Goal: Task Accomplishment & Management: Use online tool/utility

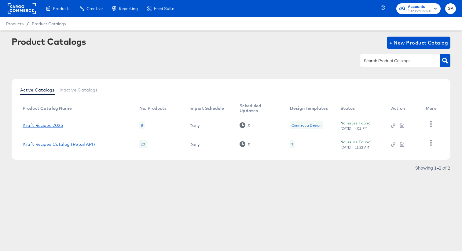
click at [57, 125] on link "Kraft Recipes 2025" at bounding box center [43, 125] width 41 height 5
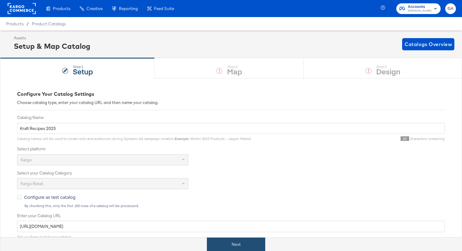
click at [236, 241] on button "Next" at bounding box center [236, 245] width 58 height 14
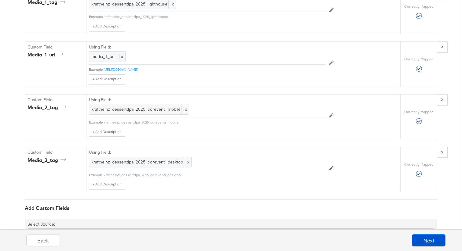
scroll to position [1029, 0]
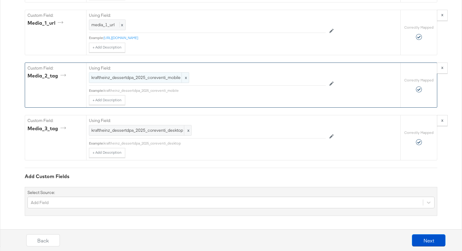
click at [160, 76] on span "kraftheinz_dessertdpa_2025_coreventi_mobile" at bounding box center [138, 78] width 95 height 6
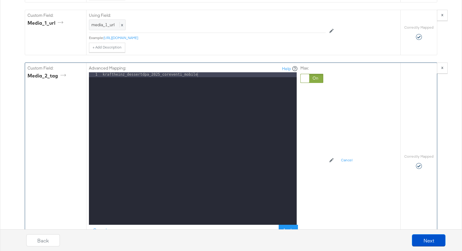
click at [339, 105] on div "Advanced Mapping: Help 1 kraftheinz_dessertdpa_2025_coreventi_mobile XXXXXXXXXX…" at bounding box center [222, 160] width 267 height 195
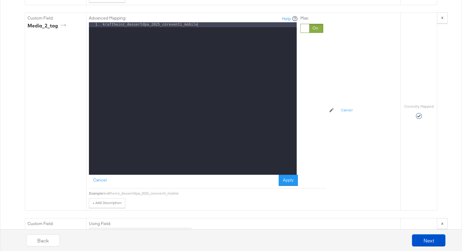
scroll to position [1080, 0]
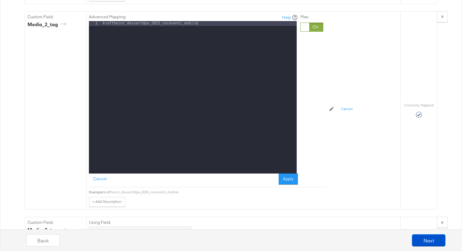
click at [341, 63] on div "Advanced Mapping: Help 1 kraftheinz_dessertdpa_2025_coreventi_mobile XXXXXXXXXX…" at bounding box center [222, 109] width 267 height 195
click at [347, 109] on button "Cancel" at bounding box center [346, 109] width 19 height 10
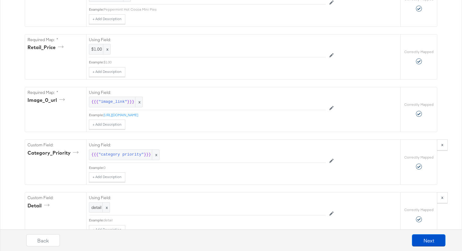
scroll to position [0, 0]
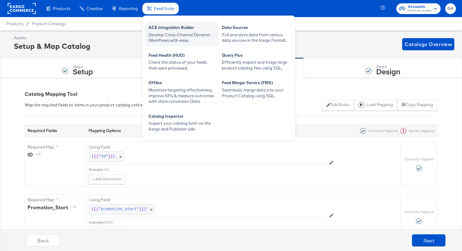
click at [166, 37] on div "Develop Cross-Channel Dynamic Workflows with ease." at bounding box center [181, 37] width 67 height 11
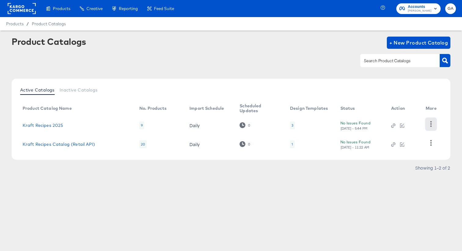
click at [431, 120] on button "button" at bounding box center [430, 124] width 11 height 12
click at [415, 119] on div "HUD Checks (Internal)" at bounding box center [405, 119] width 61 height 10
click at [239, 61] on div at bounding box center [231, 61] width 438 height 14
click at [48, 125] on link "Kraft Recipes 2025" at bounding box center [43, 125] width 41 height 5
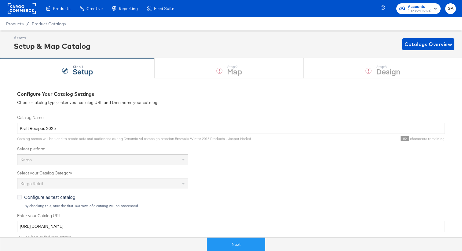
scroll to position [11, 0]
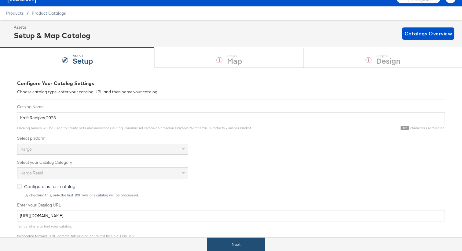
click at [230, 247] on button "Next" at bounding box center [236, 245] width 58 height 14
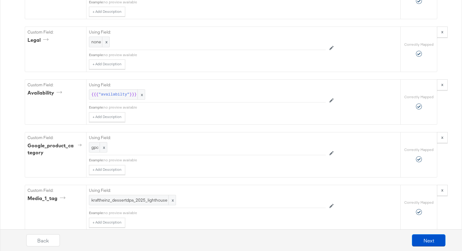
scroll to position [1029, 0]
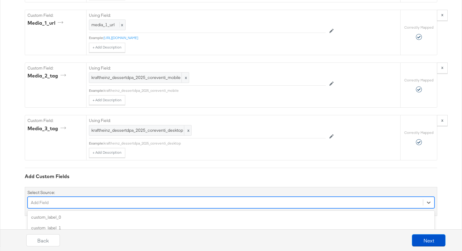
click at [76, 201] on div "option custom_label_3 focused, 4 of 82. 82 results available. Use Up and Down t…" at bounding box center [230, 203] width 407 height 12
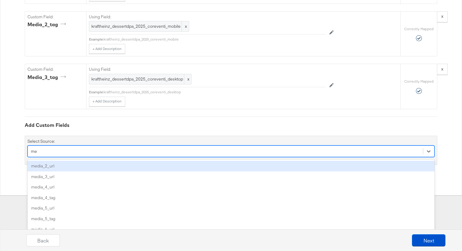
type input "med"
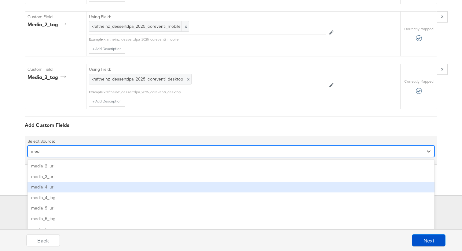
click at [59, 187] on div "media_4_url" at bounding box center [230, 187] width 407 height 11
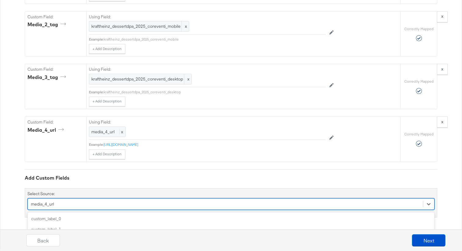
scroll to position [1133, 0]
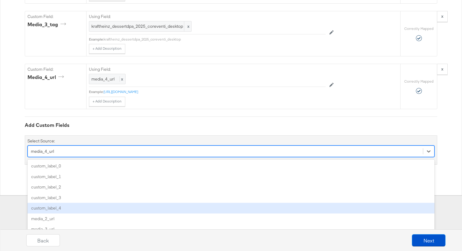
click at [63, 157] on div "option media_4_url, selected. option custom_label_4 focused, 5 of 81. 81 result…" at bounding box center [230, 152] width 407 height 12
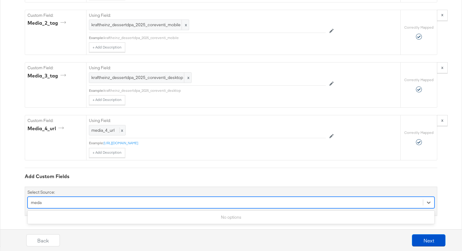
type input "med"
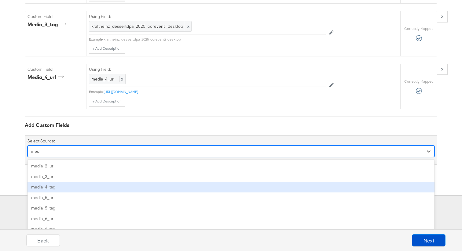
click at [51, 189] on div "media_4_tag" at bounding box center [230, 187] width 407 height 11
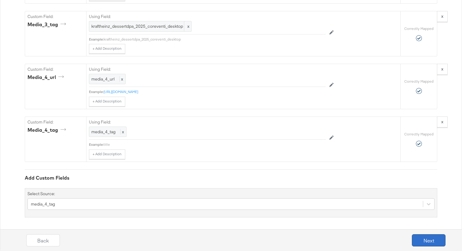
click at [418, 241] on button "Next" at bounding box center [429, 240] width 34 height 12
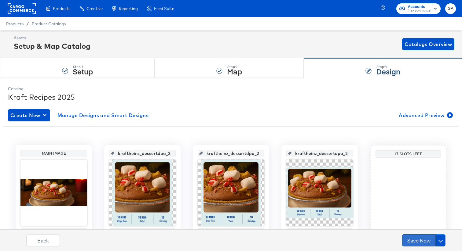
click at [418, 242] on button "Save Now" at bounding box center [419, 240] width 34 height 12
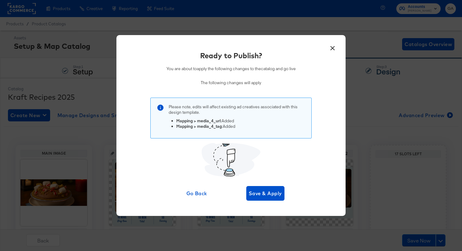
click at [332, 50] on button "×" at bounding box center [332, 46] width 11 height 11
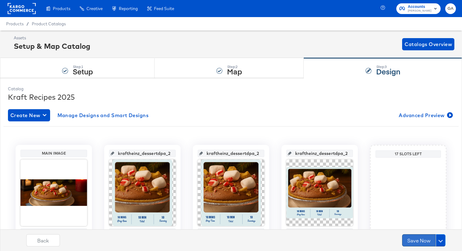
click at [411, 243] on button "Save Now" at bounding box center [419, 240] width 34 height 12
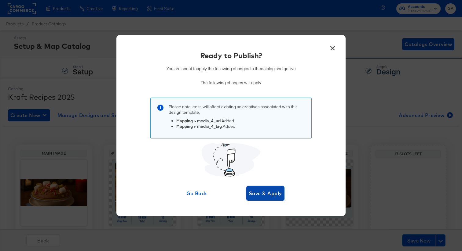
click at [266, 194] on span "Save & Apply" at bounding box center [265, 193] width 33 height 9
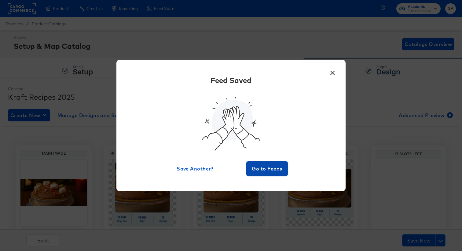
click at [267, 169] on span "Go to Feeds" at bounding box center [267, 169] width 37 height 9
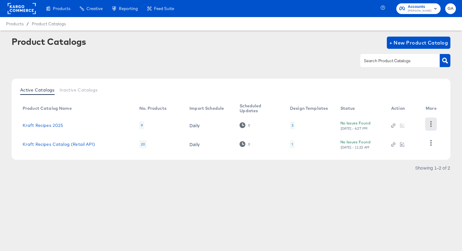
click at [433, 124] on icon "button" at bounding box center [431, 124] width 6 height 6
click at [413, 118] on div "HUD Checks (Internal)" at bounding box center [405, 119] width 61 height 10
click at [237, 69] on div "Product Catalogs + New Product Catalog" at bounding box center [231, 55] width 438 height 37
click at [43, 124] on link "Kraft Recipes 2025" at bounding box center [43, 125] width 41 height 5
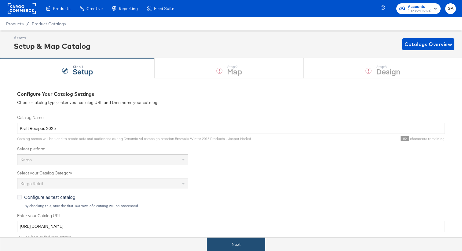
click at [228, 241] on button "Next" at bounding box center [236, 245] width 58 height 14
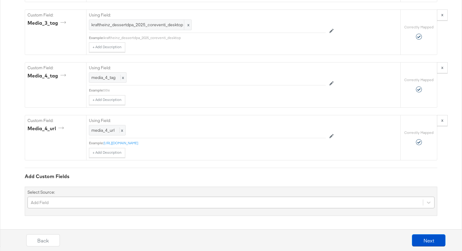
scroll to position [1186, 0]
click at [96, 202] on div "Add Field" at bounding box center [230, 203] width 407 height 12
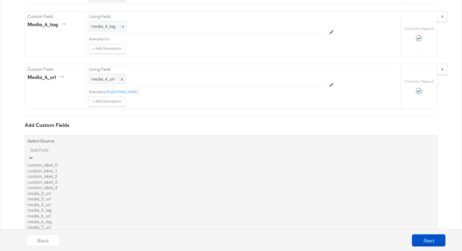
scroll to position [0, 0]
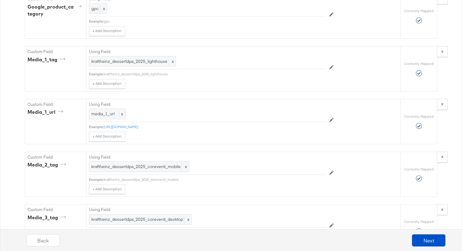
scroll to position [935, 0]
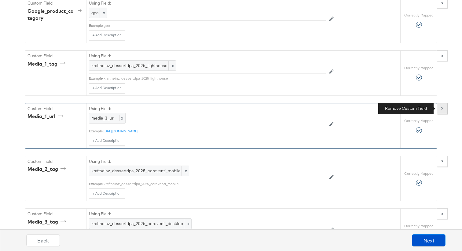
click at [443, 109] on button "x" at bounding box center [442, 108] width 11 height 11
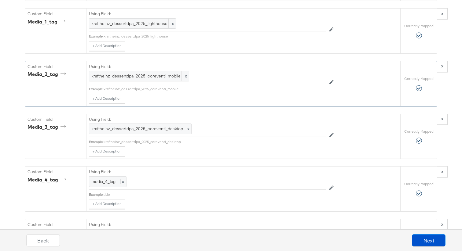
scroll to position [971, 0]
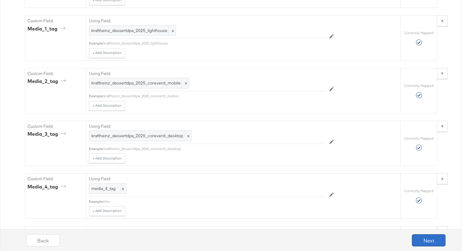
click at [421, 240] on button "Next" at bounding box center [429, 240] width 34 height 12
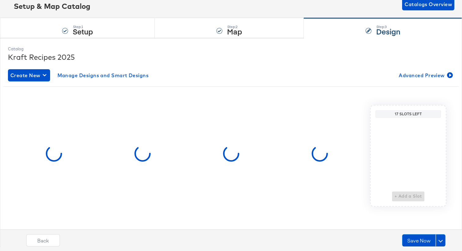
scroll to position [0, 0]
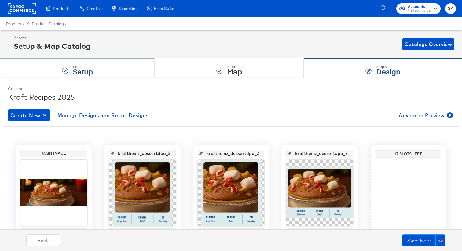
click at [114, 72] on div "Step: 1 Setup" at bounding box center [77, 68] width 154 height 20
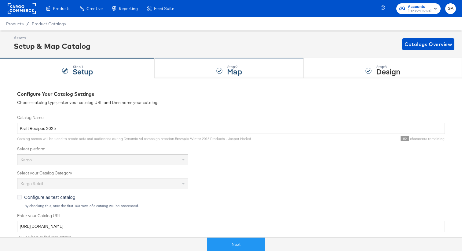
click at [187, 64] on div "Step: 2 Map" at bounding box center [228, 68] width 149 height 20
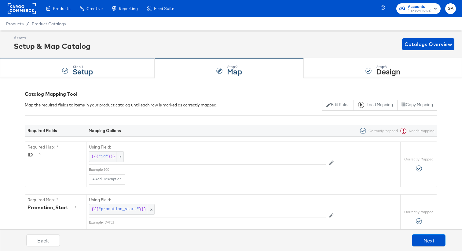
click at [111, 75] on div "Step: 1 Setup" at bounding box center [77, 68] width 154 height 20
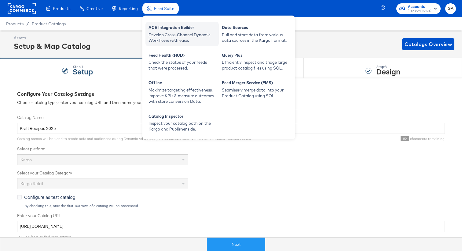
click at [170, 29] on div "ACE Integration Builder" at bounding box center [181, 28] width 67 height 7
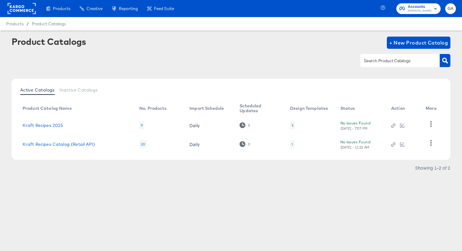
click at [49, 122] on td "Kraft Recipes 2025" at bounding box center [76, 125] width 117 height 19
click at [50, 123] on link "Kraft Recipes 2025" at bounding box center [43, 125] width 41 height 5
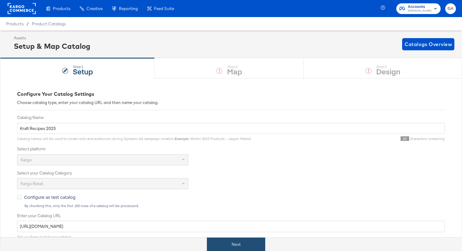
click at [236, 244] on button "Next" at bounding box center [236, 245] width 58 height 14
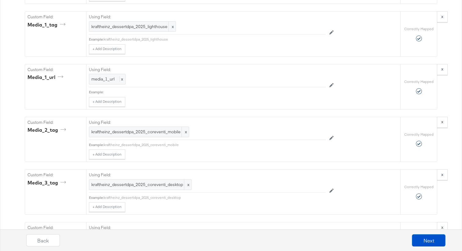
scroll to position [974, 0]
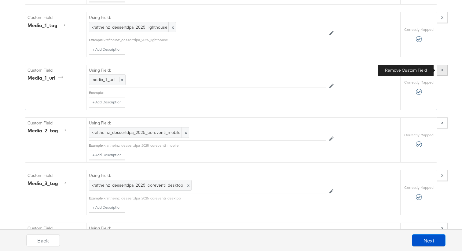
click at [444, 71] on button "x" at bounding box center [442, 70] width 11 height 11
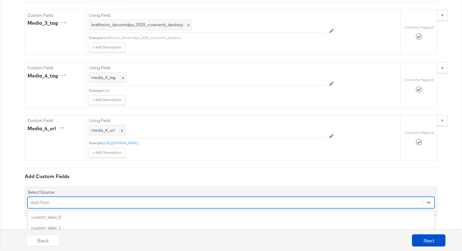
scroll to position [1133, 0]
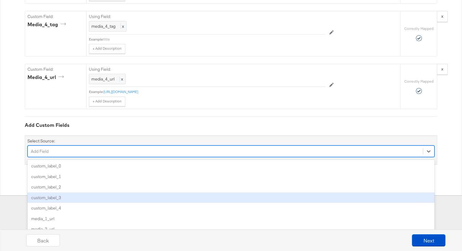
click at [166, 157] on div "option custom_label_3 focused, 4 of 81. 81 results available. Use Up and Down t…" at bounding box center [230, 152] width 407 height 12
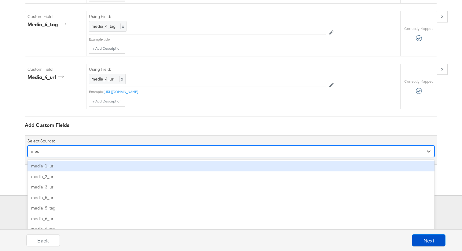
type input "media"
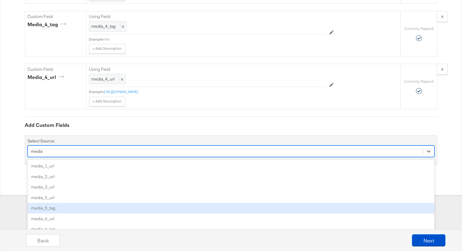
click at [102, 208] on div "media_5_tag" at bounding box center [230, 208] width 407 height 11
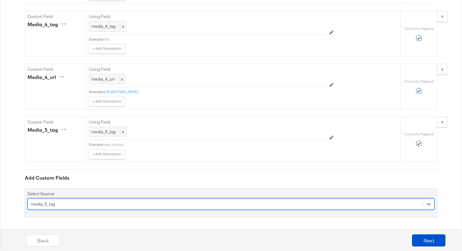
scroll to position [1186, 0]
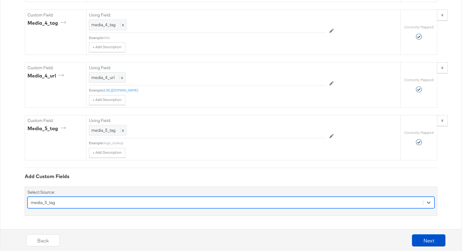
click at [98, 200] on div "option media_5_tag, selected. Select is focused ,type to refine list, press Dow…" at bounding box center [230, 203] width 407 height 12
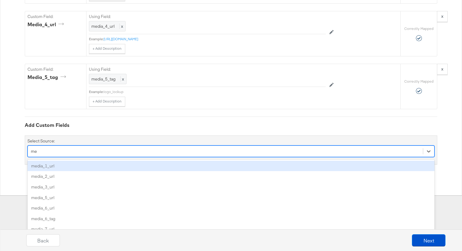
type input "med"
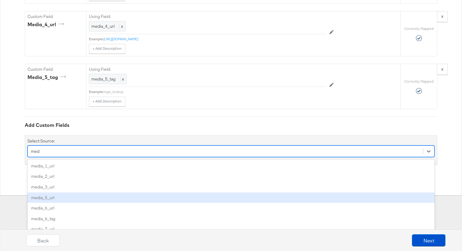
click at [66, 198] on div "media_5_url" at bounding box center [230, 198] width 407 height 11
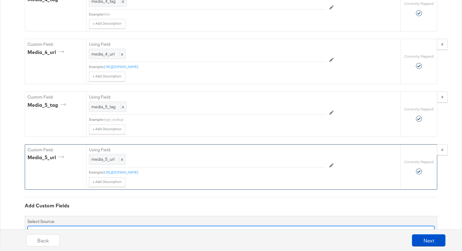
scroll to position [1158, 0]
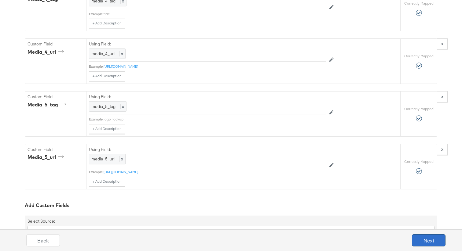
click at [428, 237] on button "Next" at bounding box center [429, 240] width 34 height 12
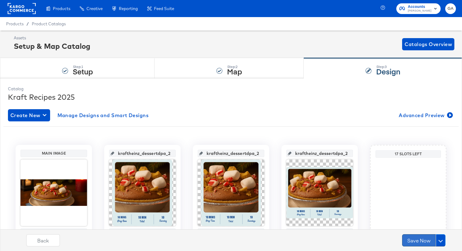
click at [412, 244] on button "Save Now" at bounding box center [419, 240] width 34 height 12
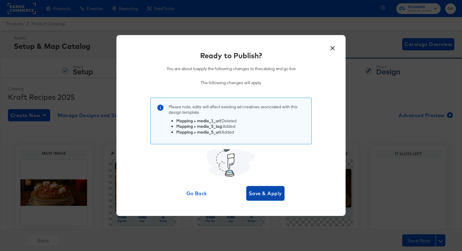
click at [271, 191] on span "Save & Apply" at bounding box center [265, 193] width 33 height 9
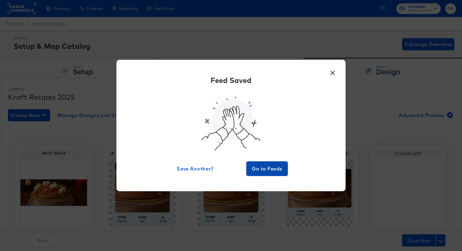
click at [274, 165] on span "Go to Feeds" at bounding box center [267, 169] width 37 height 9
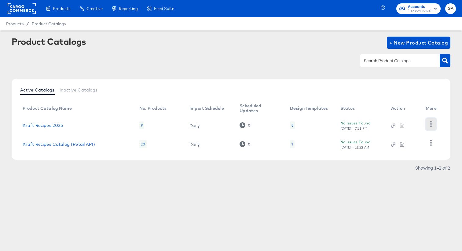
click at [428, 121] on button "button" at bounding box center [430, 124] width 11 height 12
click at [420, 118] on div "HUD Checks (Internal)" at bounding box center [405, 119] width 61 height 10
